Goal: Task Accomplishment & Management: Manage account settings

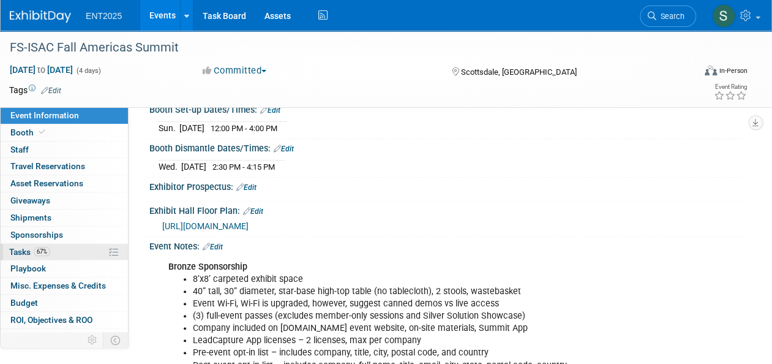
click at [27, 247] on span "Tasks 67%" at bounding box center [29, 252] width 41 height 10
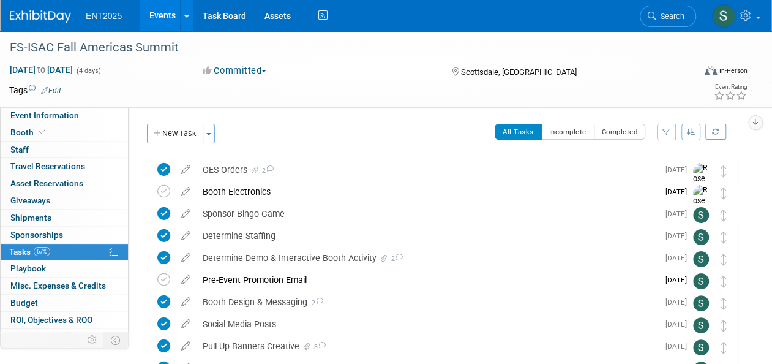
click at [158, 14] on link "Events" at bounding box center [162, 15] width 45 height 31
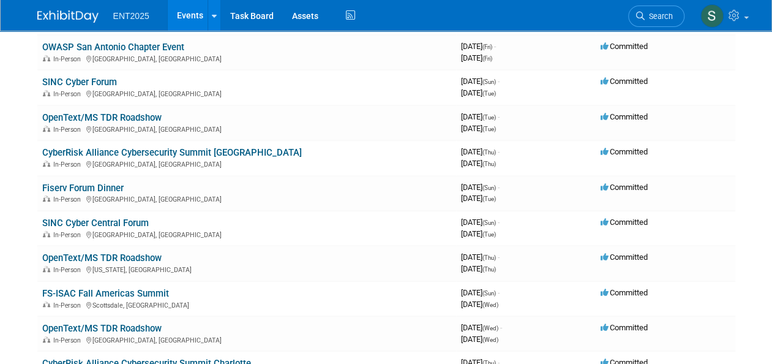
scroll to position [305, 0]
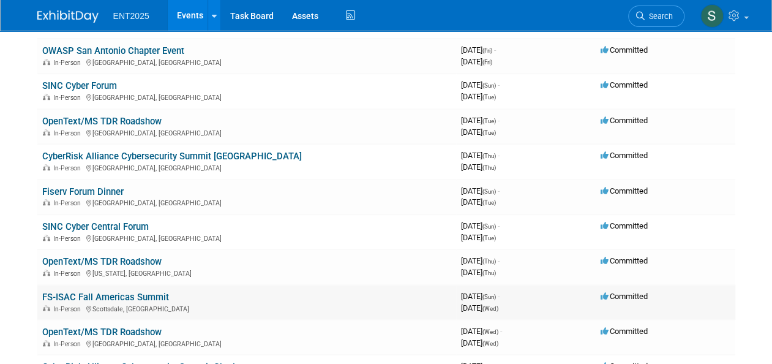
click at [79, 295] on link "FS-ISAC Fall Americas Summit" at bounding box center [105, 296] width 127 height 11
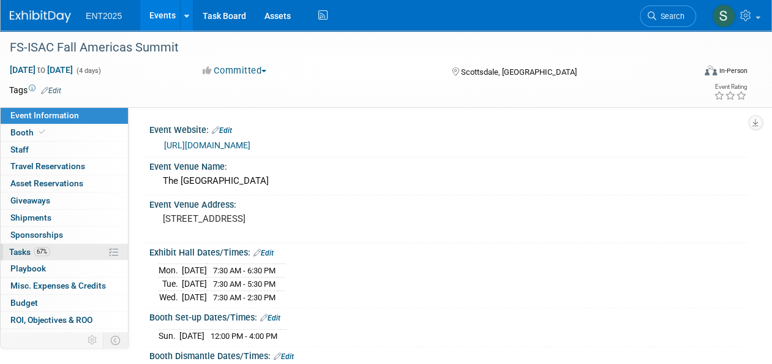
click at [26, 252] on span "Tasks 67%" at bounding box center [29, 252] width 41 height 10
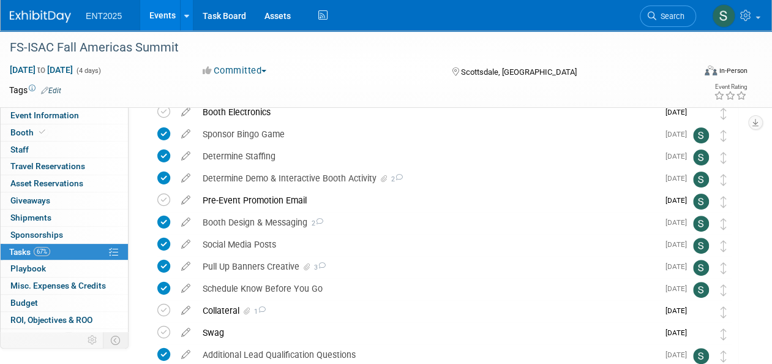
scroll to position [81, 0]
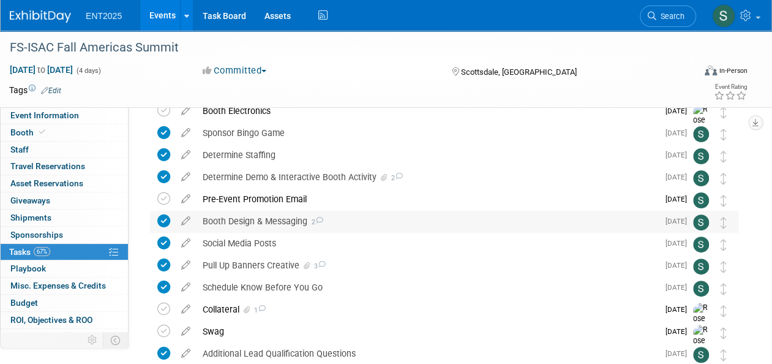
click at [282, 220] on div "Booth Design & Messaging 2" at bounding box center [428, 221] width 462 height 21
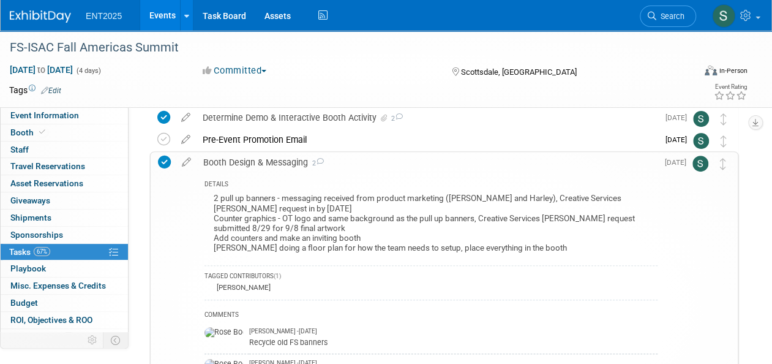
scroll to position [138, 0]
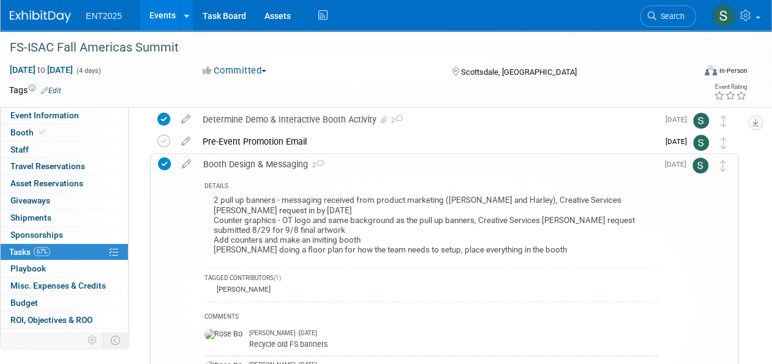
click at [279, 165] on div "Booth Design & Messaging 2" at bounding box center [427, 164] width 460 height 21
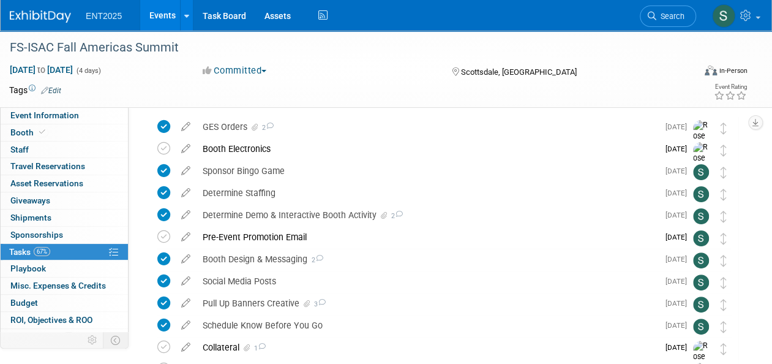
scroll to position [24, 0]
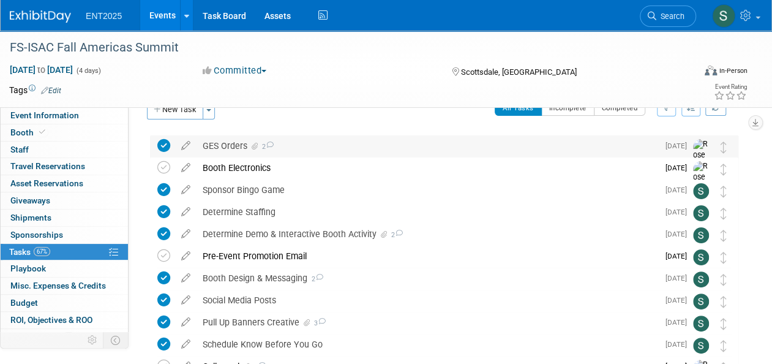
click at [223, 141] on div "GES Orders 2" at bounding box center [428, 145] width 462 height 21
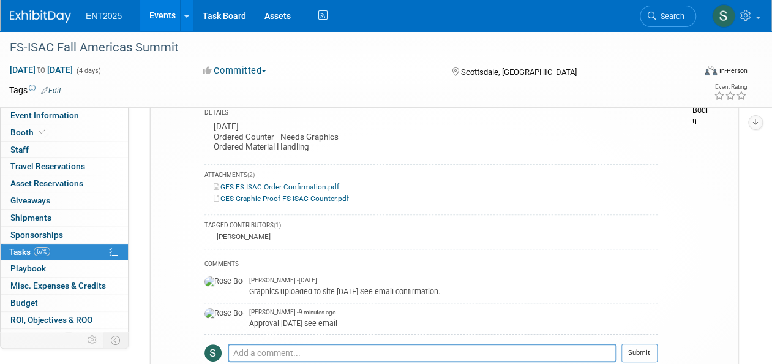
scroll to position [69, 0]
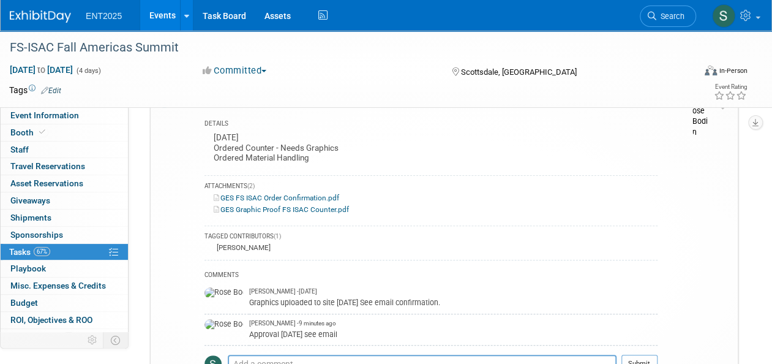
click at [274, 209] on link "GES Graphic Proof FS ISAC Counter.pdf" at bounding box center [281, 209] width 135 height 9
